Goal: Transaction & Acquisition: Purchase product/service

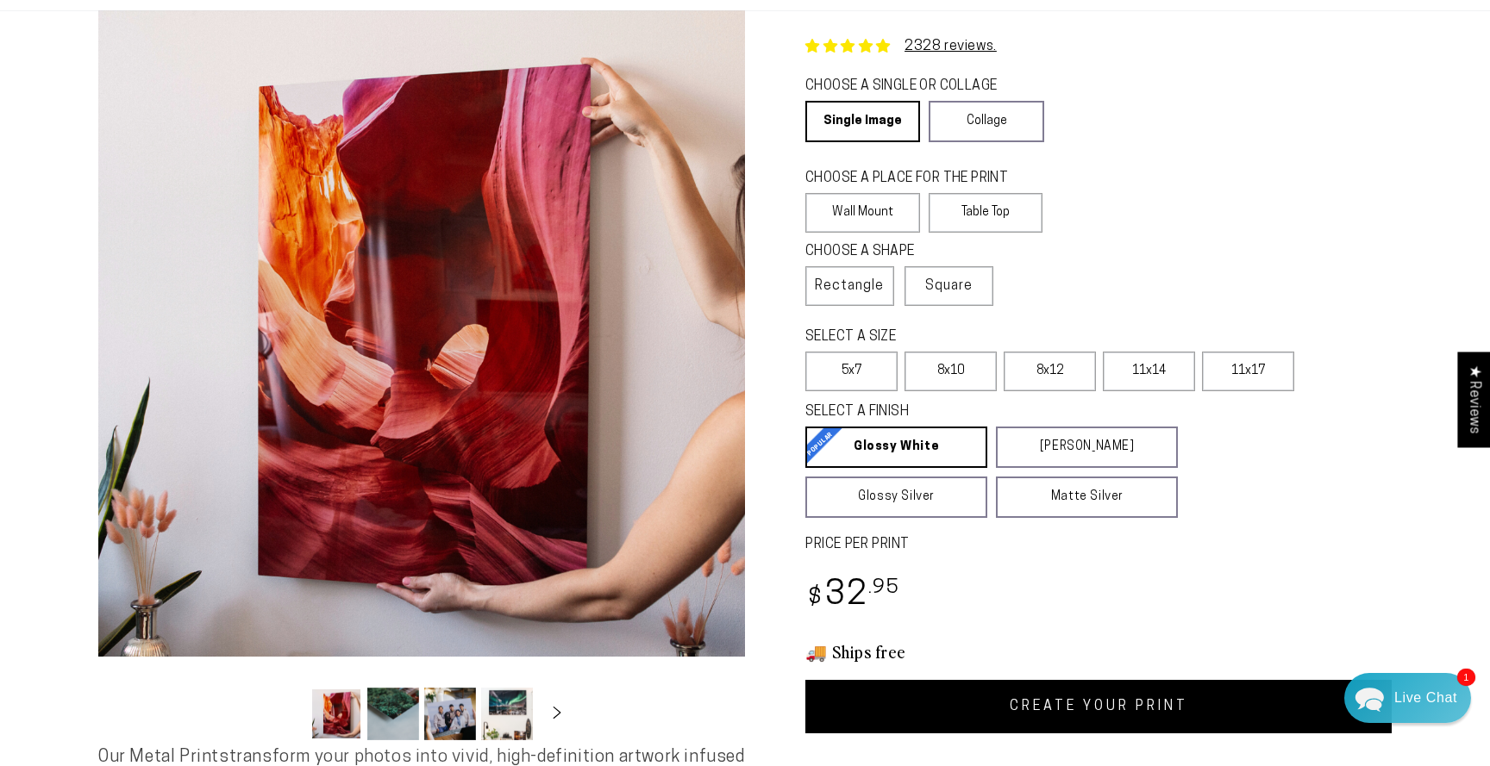
click at [1148, 711] on link "CREATE YOUR PRINT" at bounding box center [1098, 706] width 586 height 53
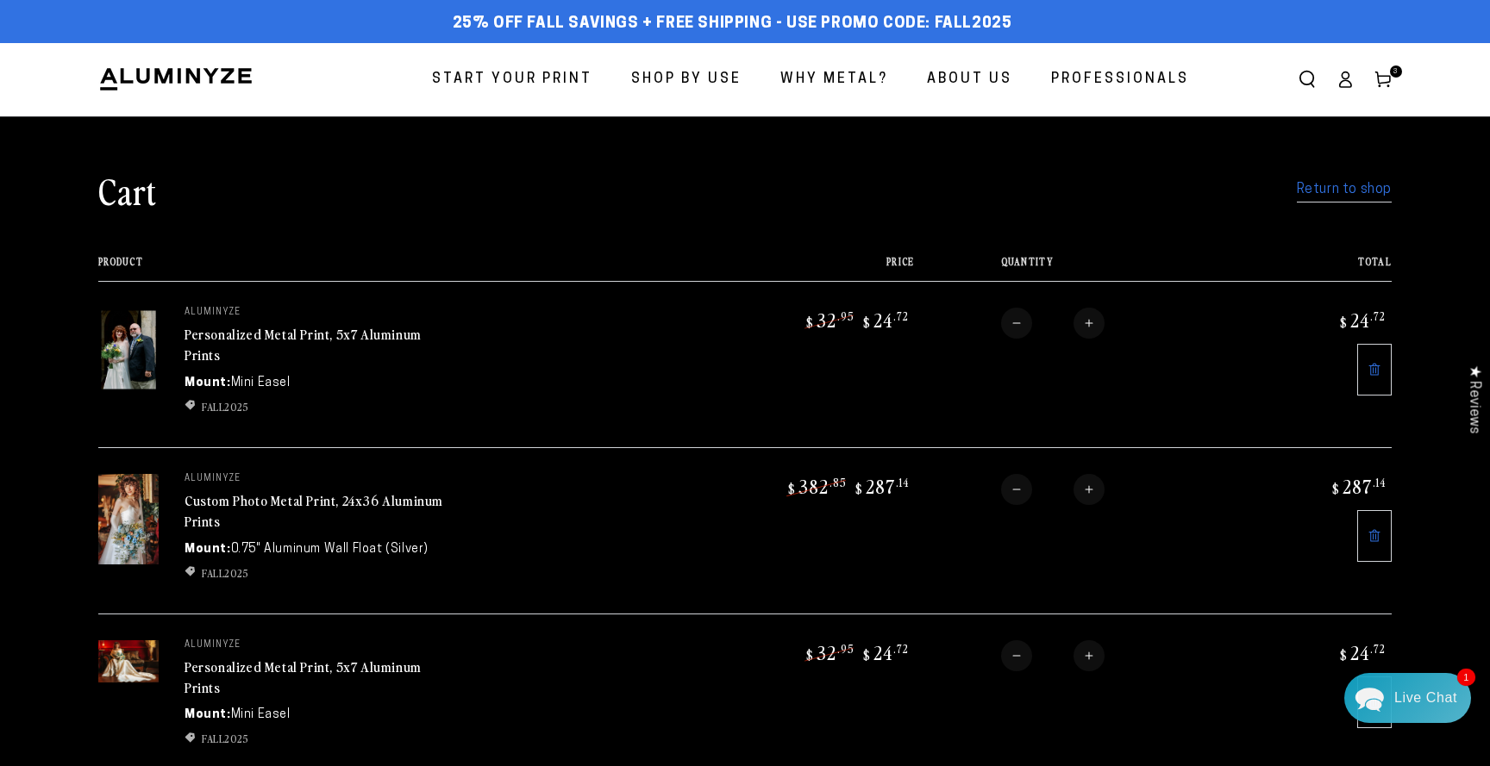
drag, startPoint x: 1334, startPoint y: 192, endPoint x: 1325, endPoint y: 191, distance: 8.8
click at [1333, 192] on link "Return to shop" at bounding box center [1344, 190] width 95 height 25
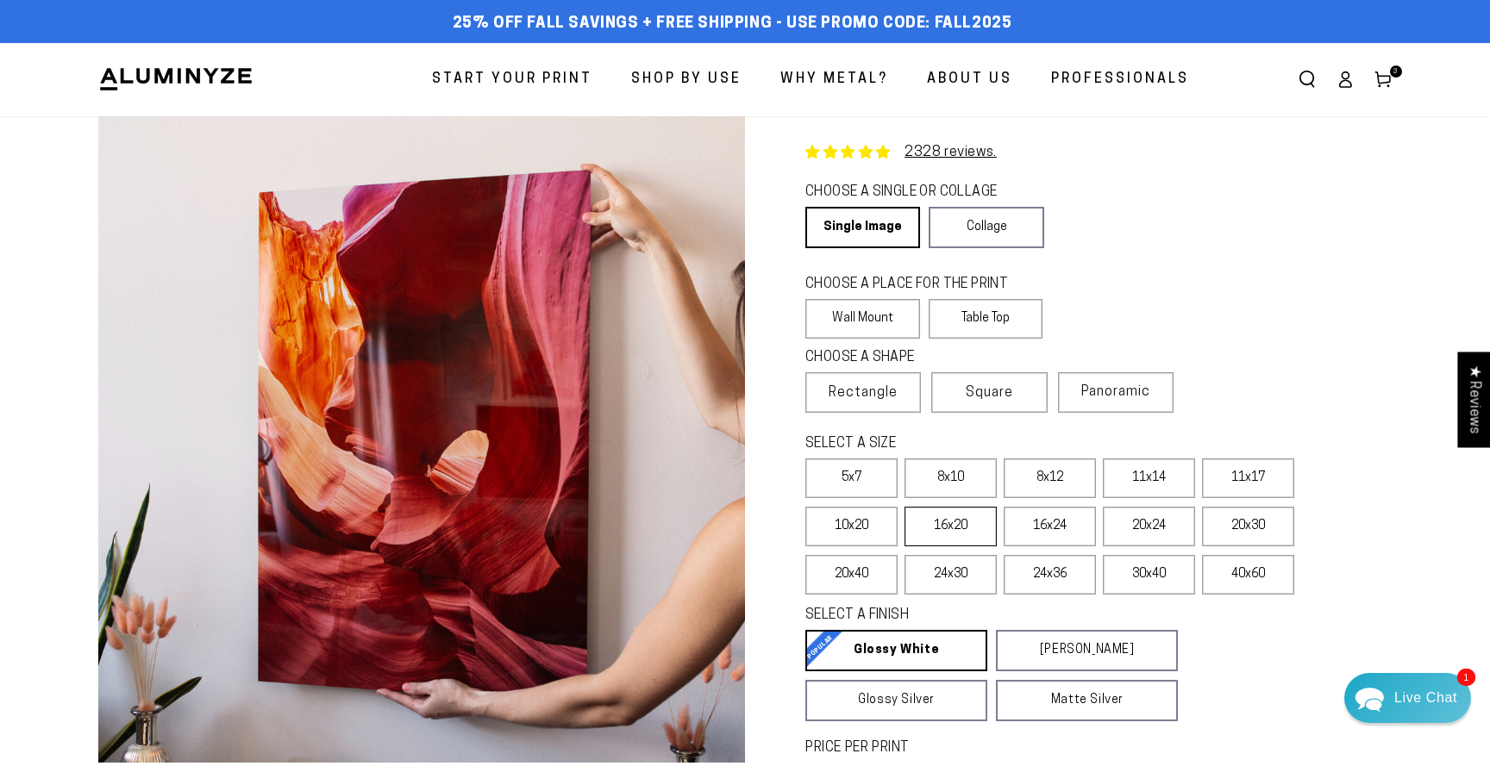
click at [944, 529] on label "16x20" at bounding box center [950, 527] width 92 height 40
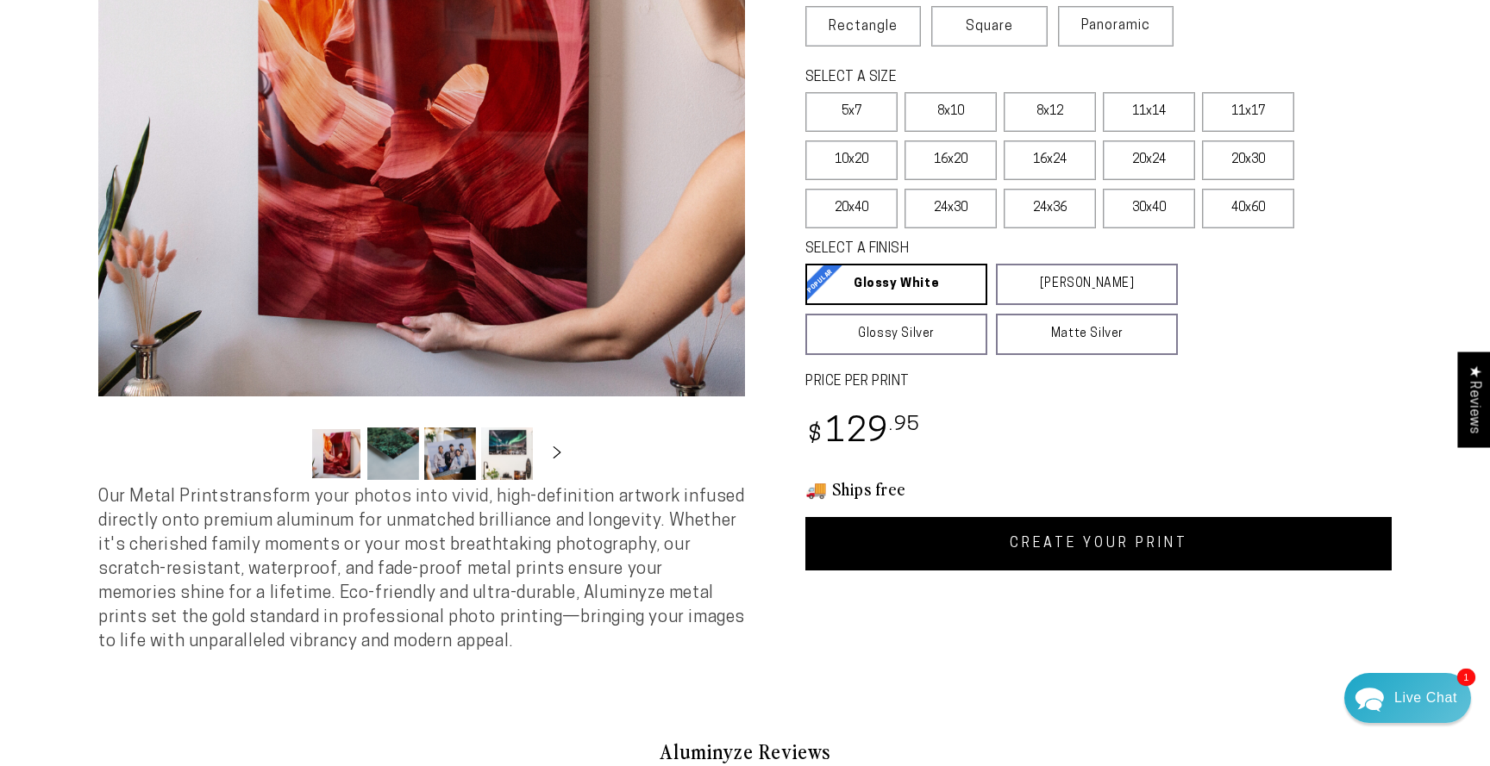
scroll to position [369, 0]
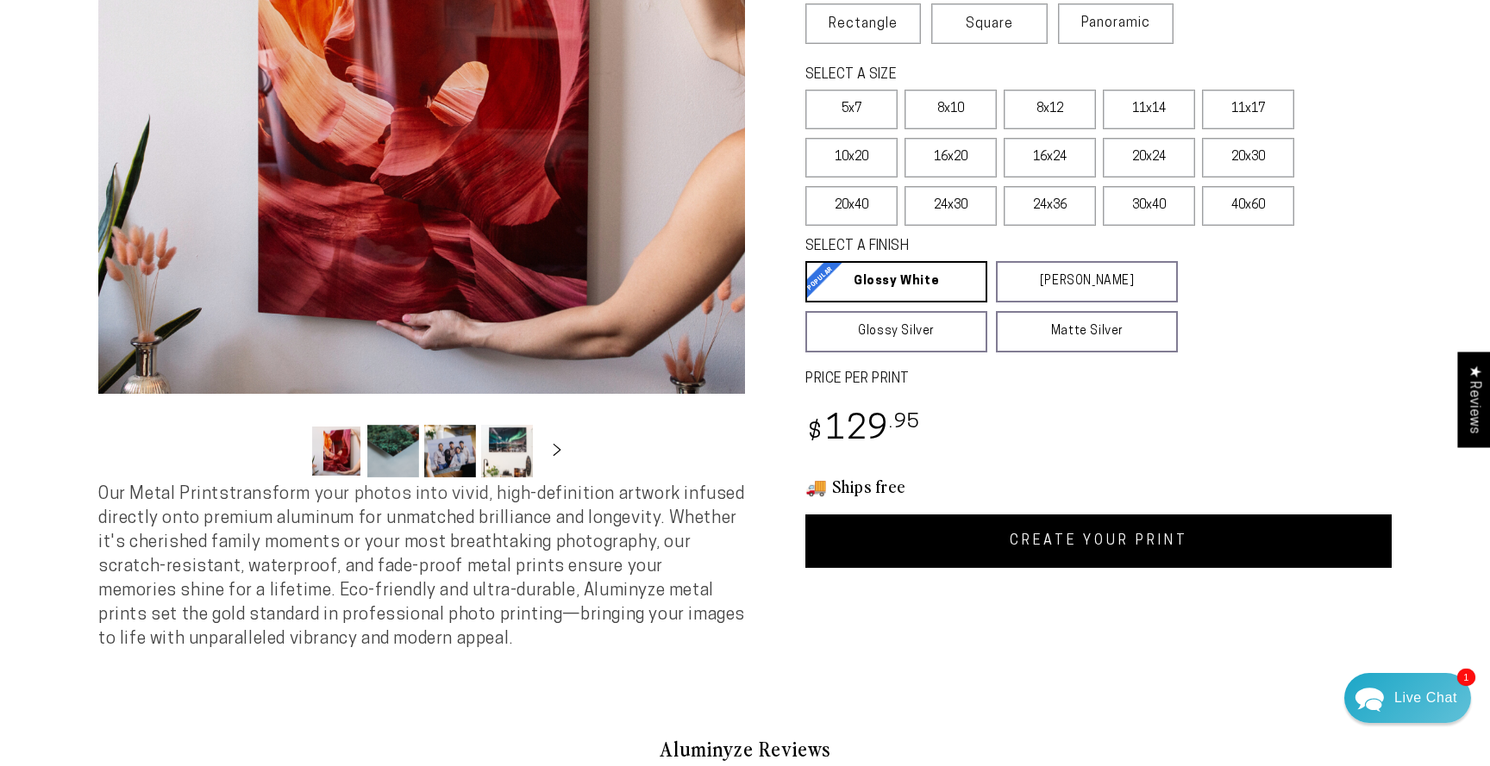
click at [1088, 547] on link "CREATE YOUR PRINT" at bounding box center [1098, 541] width 586 height 53
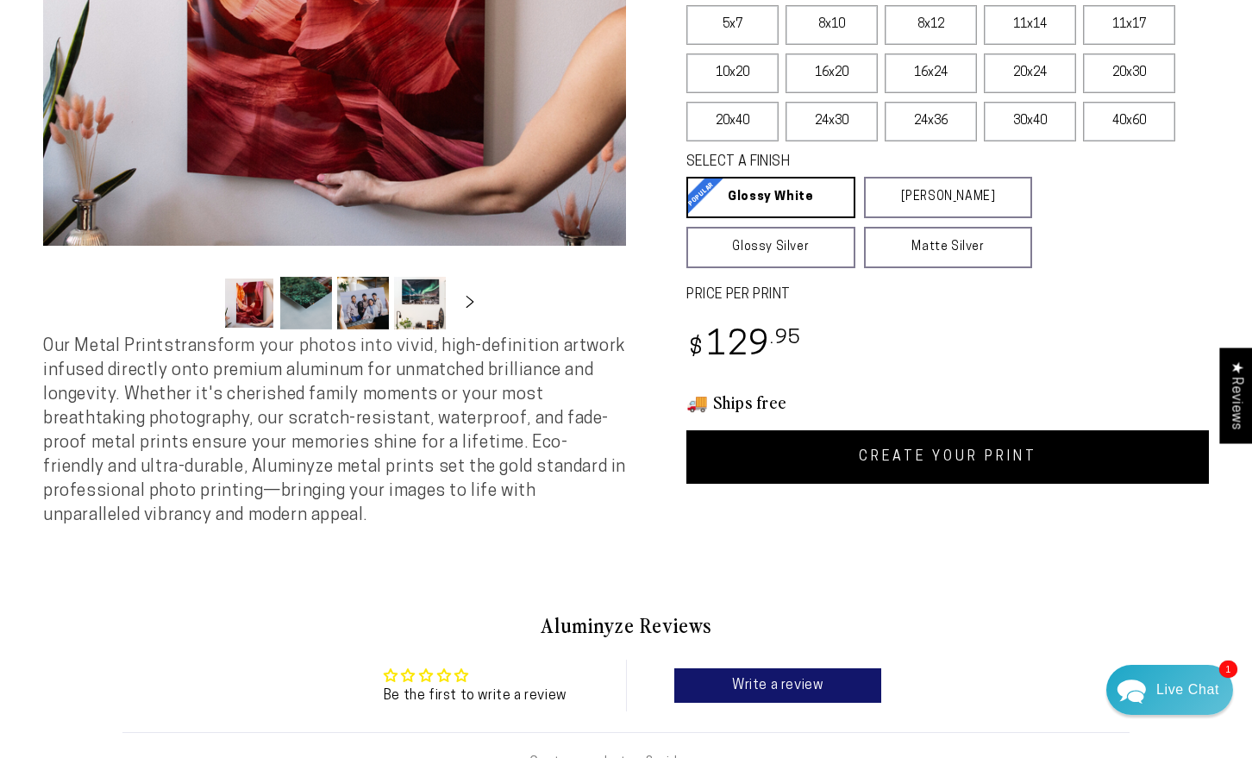
scroll to position [447, 0]
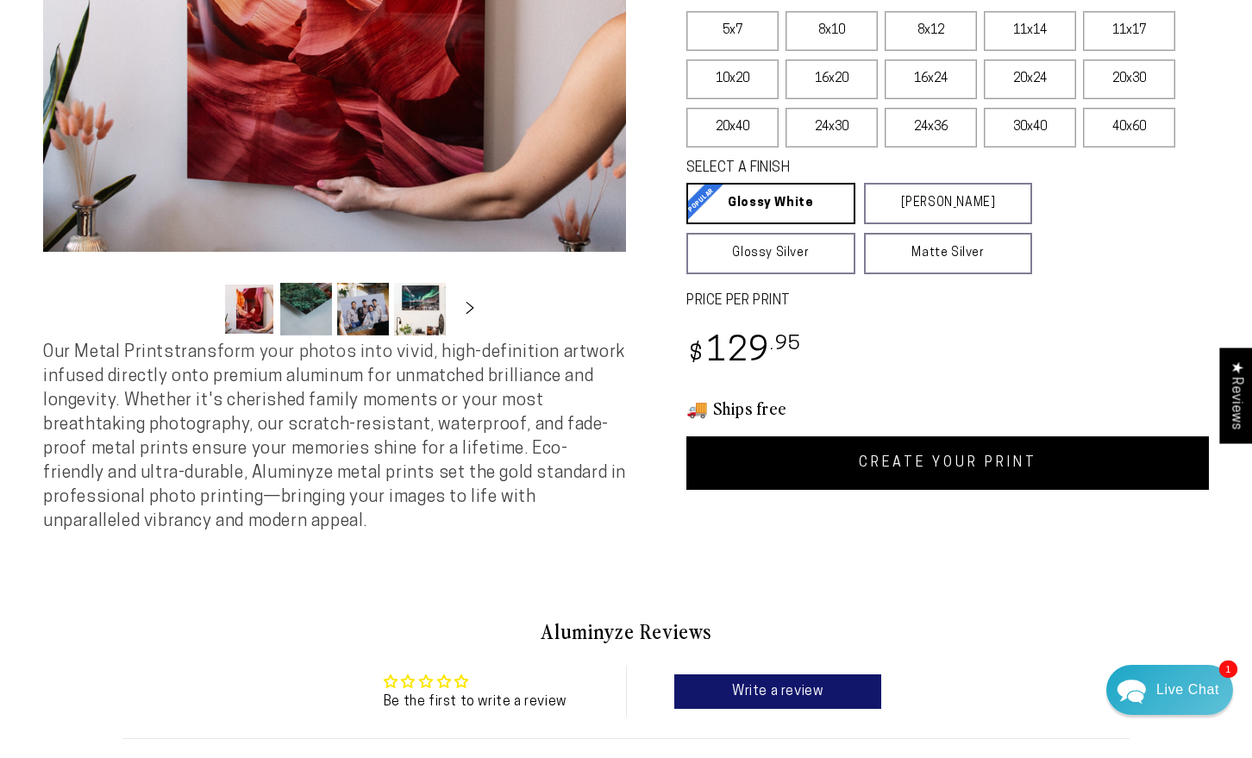
click at [935, 447] on link "CREATE YOUR PRINT" at bounding box center [947, 462] width 522 height 53
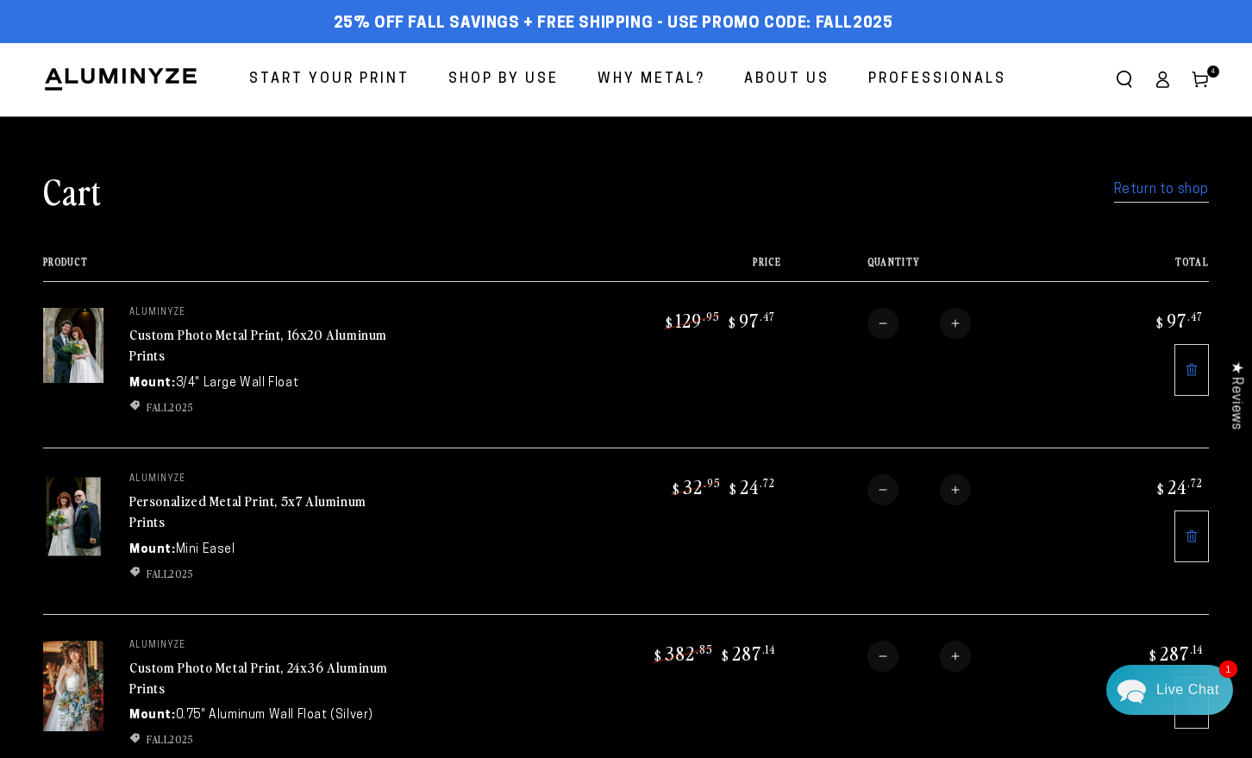
click at [221, 335] on link "Custom Photo Metal Print, 16x20 Aluminum Prints" at bounding box center [258, 344] width 258 height 41
click at [185, 334] on link "Custom Photo Metal Print, 16x20 Aluminum Prints" at bounding box center [258, 344] width 258 height 41
